Goal: Check status: Check status

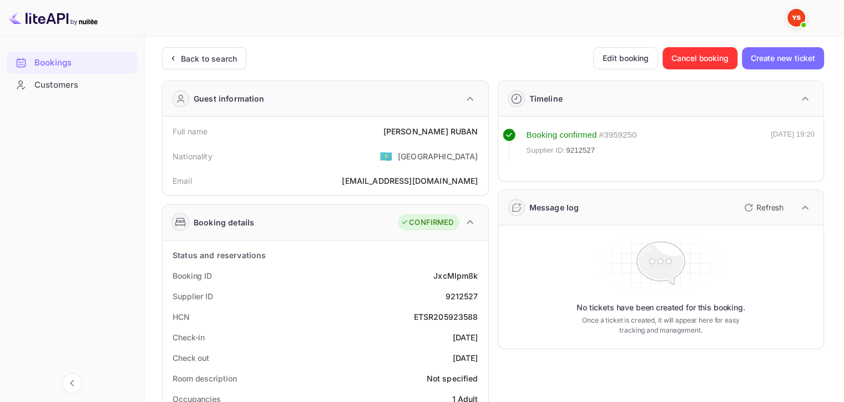
click at [193, 55] on div "Back to search" at bounding box center [209, 59] width 56 height 12
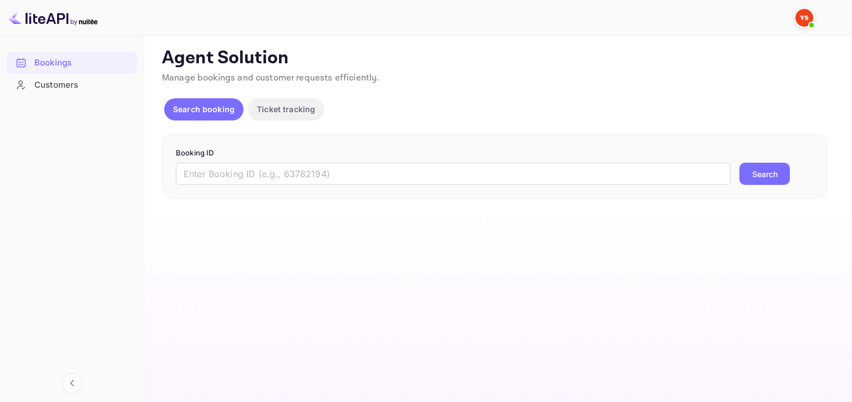
click at [445, 173] on input "text" at bounding box center [453, 174] width 555 height 22
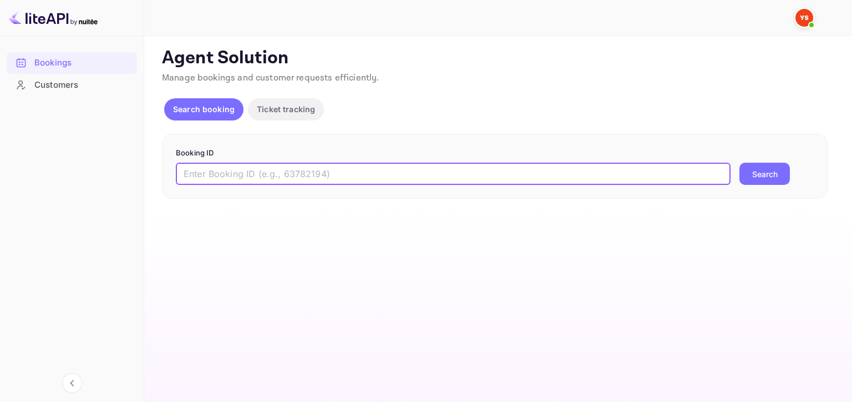
paste input "9099151"
type input "9099151"
click at [750, 182] on button "Search" at bounding box center [765, 174] width 51 height 22
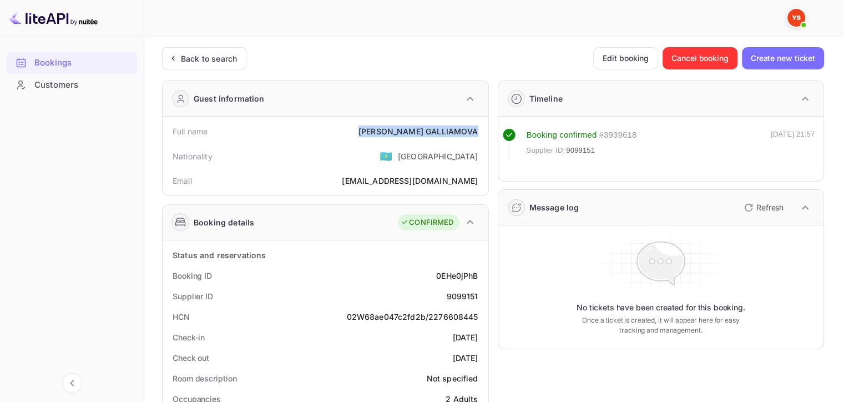
drag, startPoint x: 397, startPoint y: 129, endPoint x: 480, endPoint y: 132, distance: 82.7
click at [480, 132] on div "Full name [PERSON_NAME]" at bounding box center [325, 131] width 317 height 21
copy div "[PERSON_NAME]"
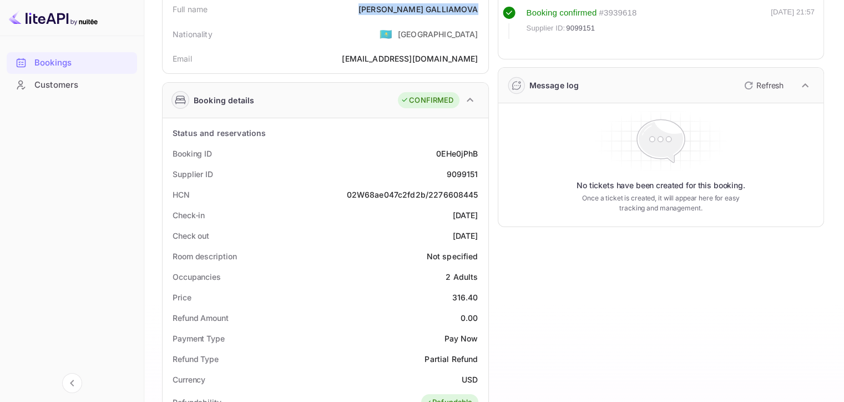
scroll to position [166, 0]
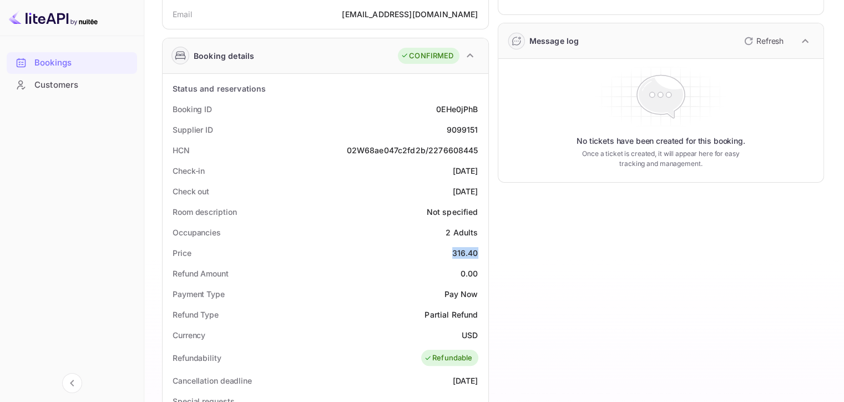
drag, startPoint x: 448, startPoint y: 250, endPoint x: 483, endPoint y: 250, distance: 34.4
click at [485, 249] on div "Status and reservations Booking ID 0EHe0jPhB Supplier ID 9099151 HCN 02W68ae047…" at bounding box center [326, 380] width 326 height 612
copy div "316.40"
